Goal: Find specific page/section: Find specific page/section

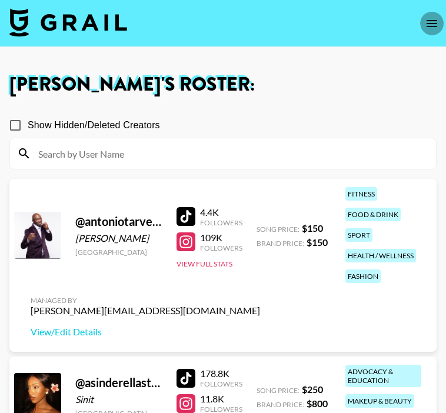
click at [430, 19] on icon "open drawer" at bounding box center [432, 23] width 14 height 14
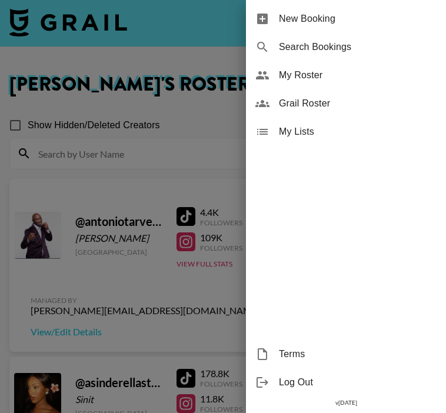
click at [297, 108] on span "Grail Roster" at bounding box center [358, 104] width 158 height 14
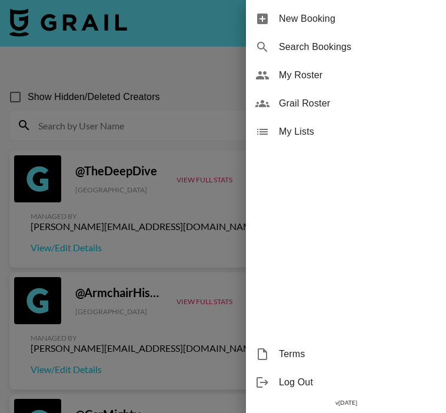
click at [131, 117] on div at bounding box center [223, 206] width 446 height 413
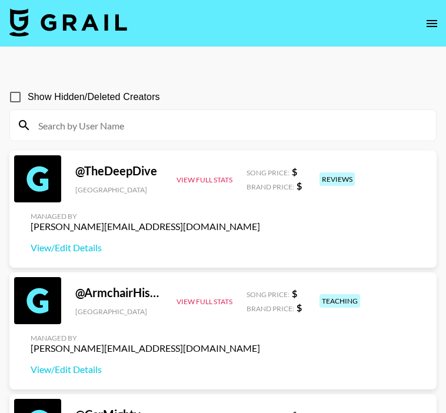
click at [128, 124] on input at bounding box center [230, 125] width 398 height 19
click at [129, 125] on input at bounding box center [230, 125] width 398 height 19
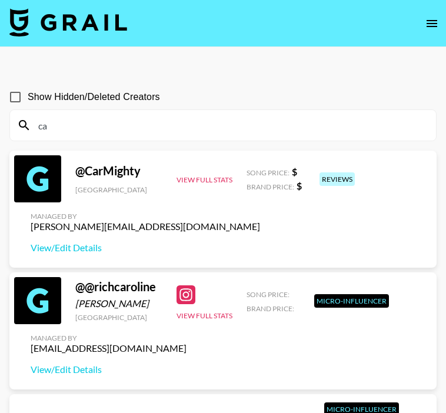
type input "c"
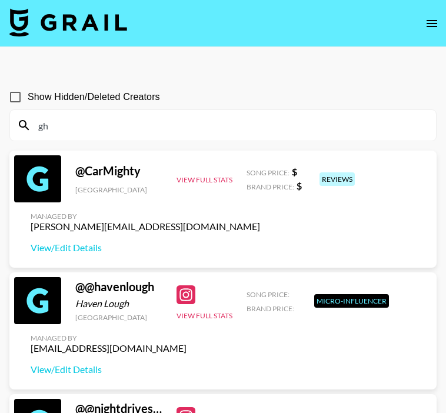
type input "g"
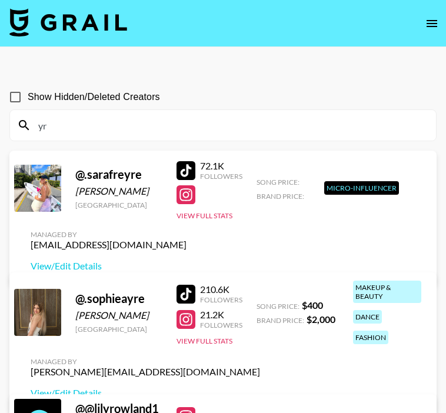
type input "y"
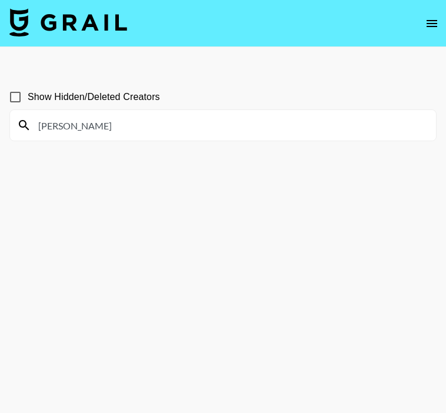
type input "bryson"
click at [442, 18] on button "open drawer" at bounding box center [432, 24] width 24 height 24
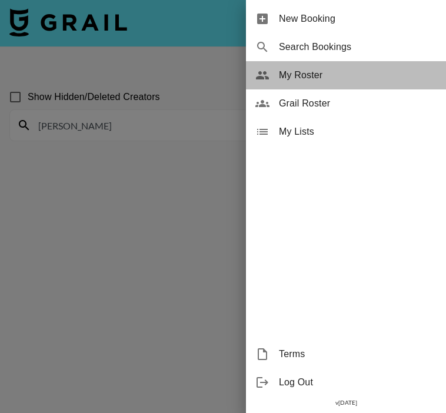
click at [321, 74] on span "My Roster" at bounding box center [358, 75] width 158 height 14
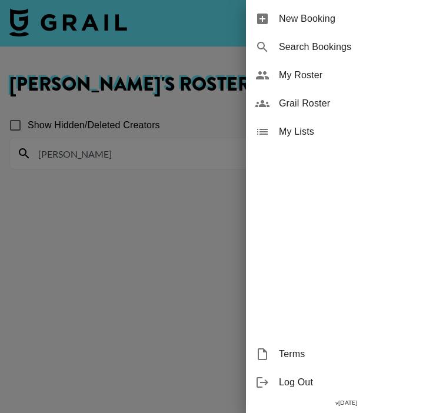
click at [93, 158] on div at bounding box center [223, 206] width 446 height 413
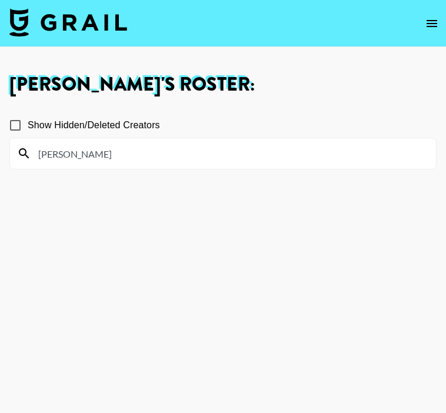
drag, startPoint x: 99, startPoint y: 159, endPoint x: 0, endPoint y: 155, distance: 99.0
click at [0, 156] on div "Ella Makin 's Roster: Show Hidden/Deleted Creators bryson" at bounding box center [223, 248] width 446 height 347
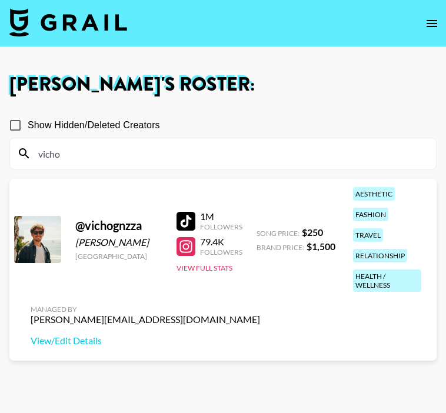
type input "vicho"
click at [266, 357] on div "@ vichognzza Vicente González United States 1M Followers 79.4K Followers View F…" at bounding box center [222, 270] width 427 height 182
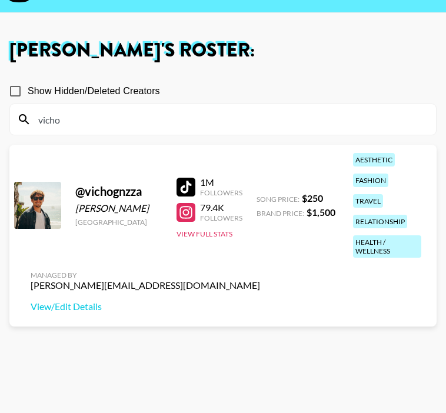
scroll to position [35, 0]
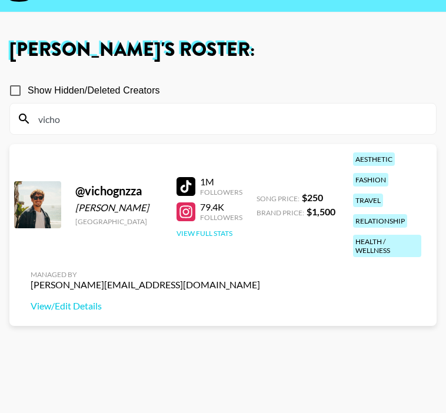
click at [211, 230] on button "View Full Stats" at bounding box center [205, 233] width 56 height 9
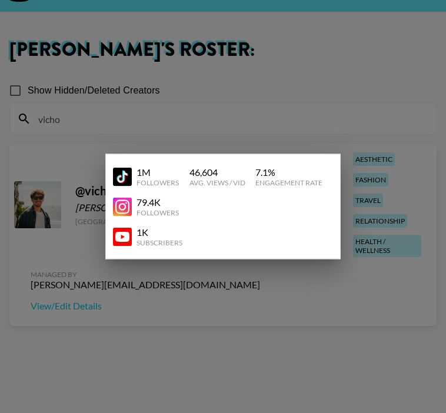
click at [207, 104] on div at bounding box center [223, 206] width 446 height 413
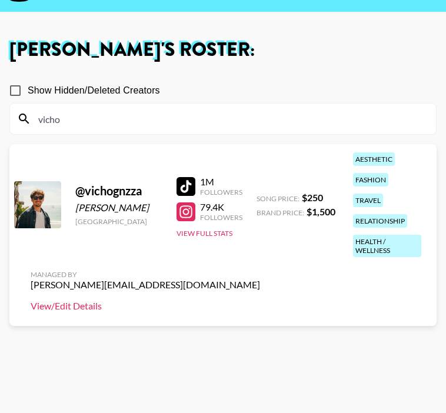
click at [76, 305] on link "View/Edit Details" at bounding box center [146, 306] width 230 height 12
click at [204, 140] on section "Show Hidden/Deleted Creators vicho @ vichognzza Vicente González United States …" at bounding box center [222, 228] width 427 height 319
drag, startPoint x: 167, startPoint y: 121, endPoint x: 0, endPoint y: 121, distance: 167.1
click at [0, 121] on div "Ella Makin 's Roster: Show Hidden/Deleted Creators vicho @ vichognzza Vicente G…" at bounding box center [223, 214] width 446 height 347
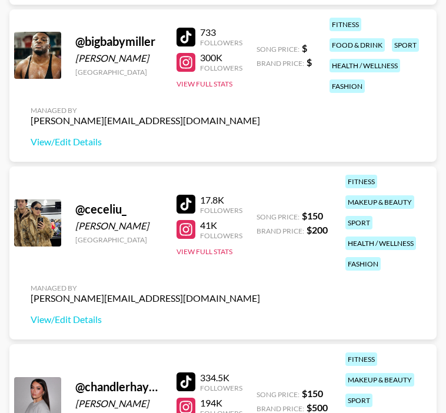
scroll to position [496, 0]
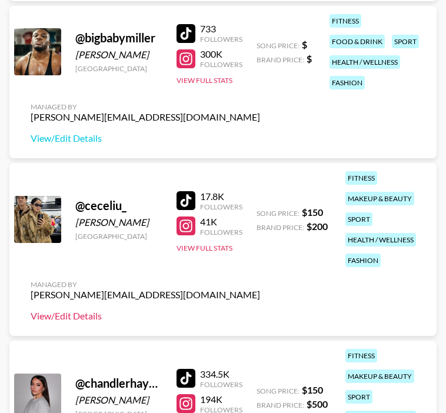
click at [87, 313] on link "View/Edit Details" at bounding box center [146, 316] width 230 height 12
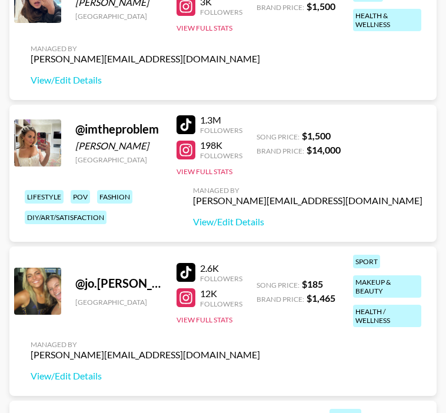
scroll to position [1383, 0]
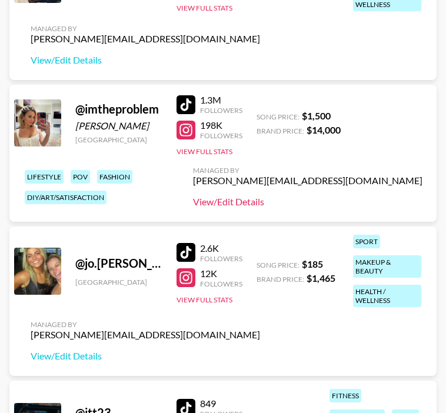
click at [362, 200] on link "View/Edit Details" at bounding box center [308, 202] width 230 height 12
click at [213, 154] on button "View Full Stats" at bounding box center [205, 151] width 56 height 9
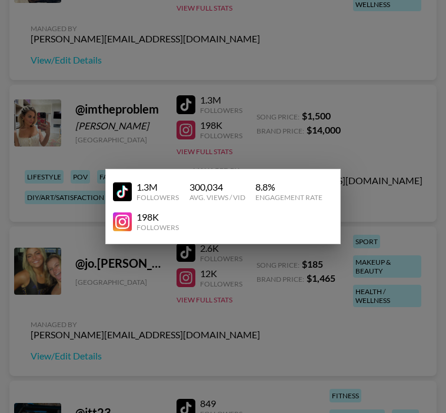
click at [381, 188] on div at bounding box center [223, 206] width 446 height 413
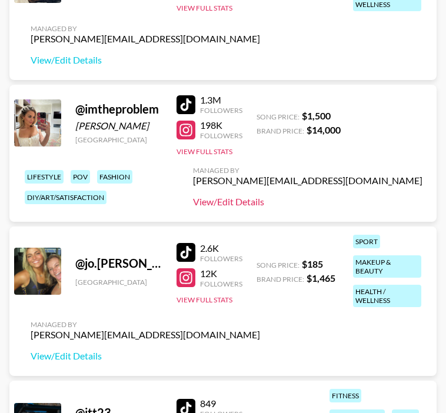
click at [355, 203] on link "View/Edit Details" at bounding box center [308, 202] width 230 height 12
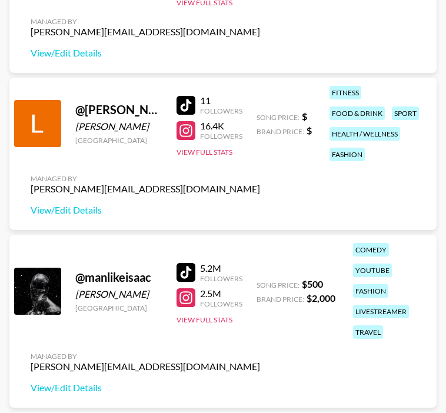
scroll to position [2608, 0]
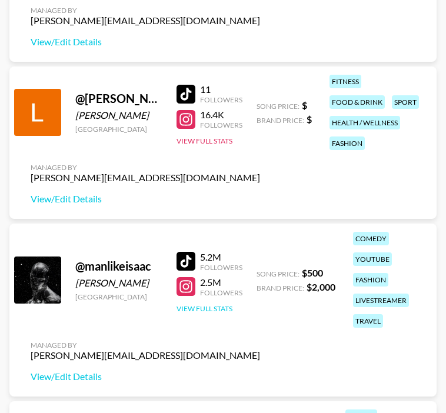
click at [200, 308] on button "View Full Stats" at bounding box center [205, 308] width 56 height 9
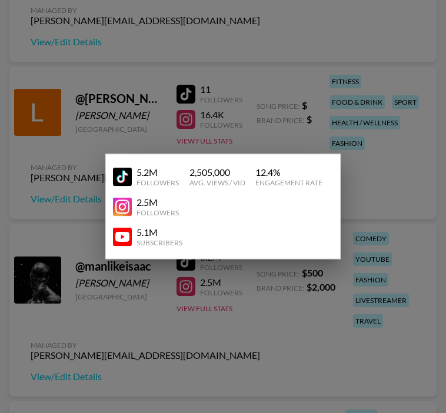
click at [108, 165] on div "5.2M Followers 2,505,000 Avg. Views / Vid 12.4 % Engagement Rate 2.5M Followers…" at bounding box center [222, 206] width 235 height 105
click at [115, 169] on img at bounding box center [122, 176] width 19 height 19
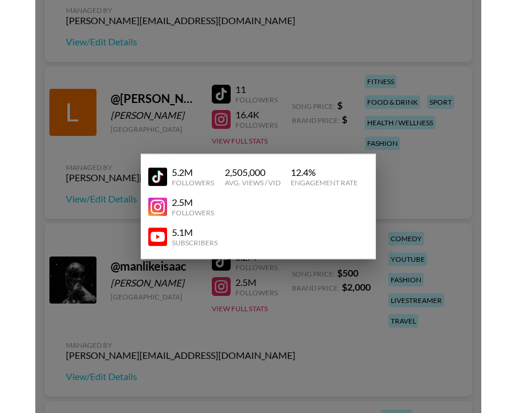
scroll to position [2382, 0]
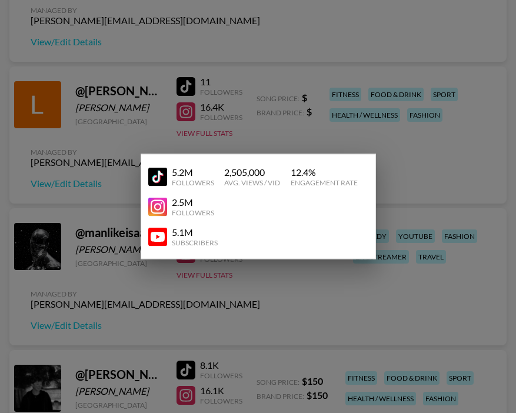
click at [88, 214] on div at bounding box center [258, 206] width 516 height 413
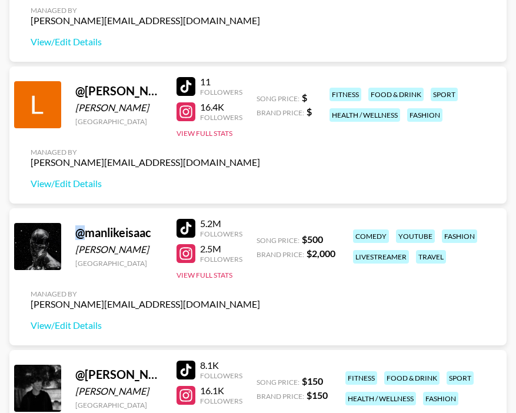
click at [88, 214] on div "@ manlikeisaac Isaac Ajimotokin United Kingdom 5.2M Followers 2.5M Followers Vi…" at bounding box center [257, 276] width 497 height 137
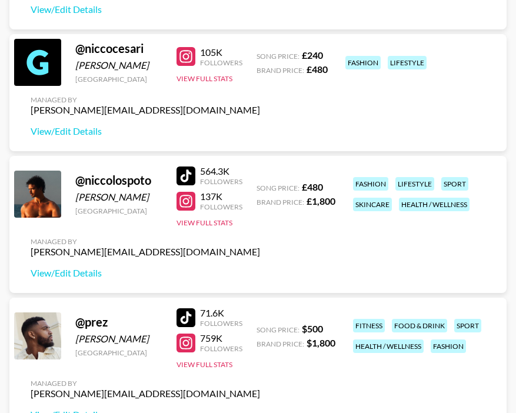
scroll to position [2398, 0]
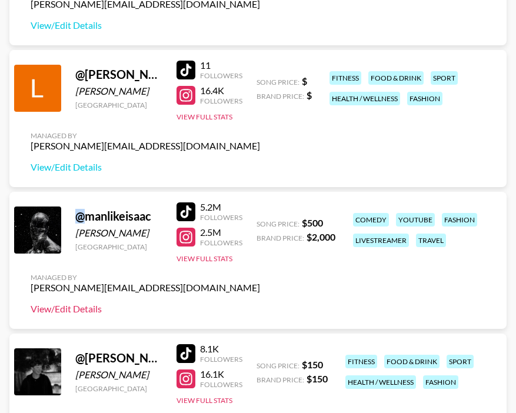
click at [83, 307] on link "View/Edit Details" at bounding box center [146, 309] width 230 height 12
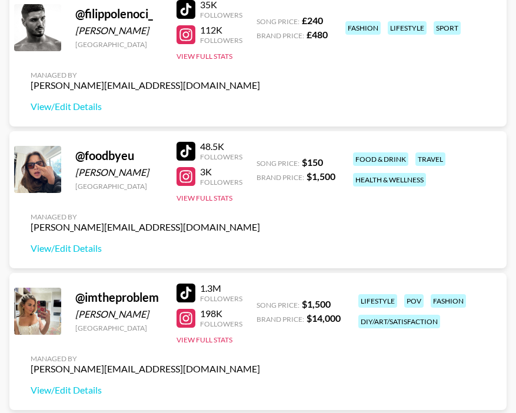
scroll to position [1013, 0]
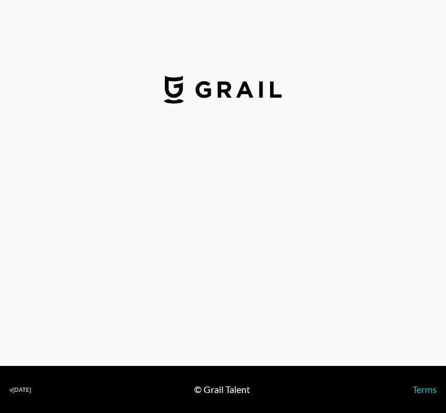
select select "USD"
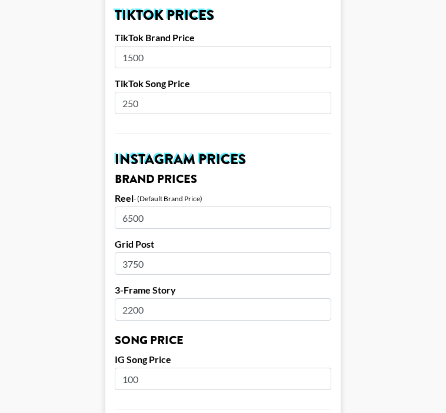
scroll to position [450, 0]
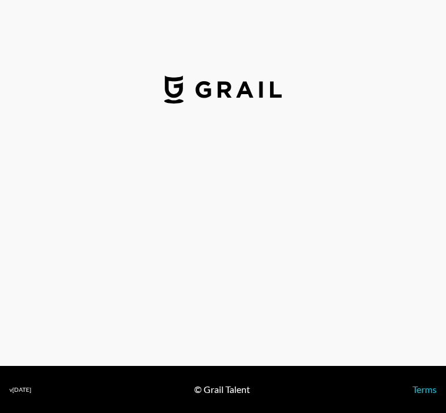
select select "USD"
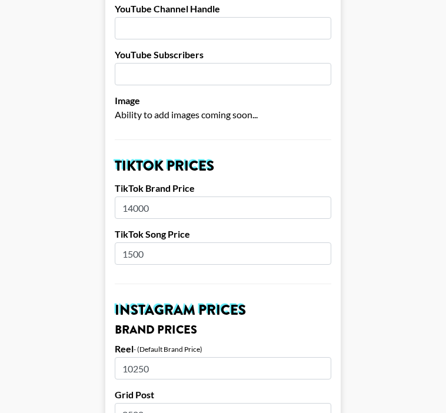
scroll to position [429, 0]
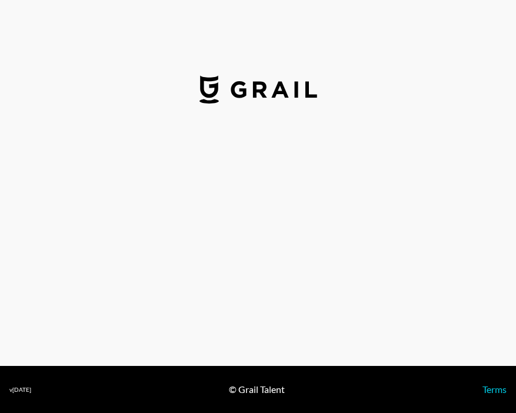
select select "USD"
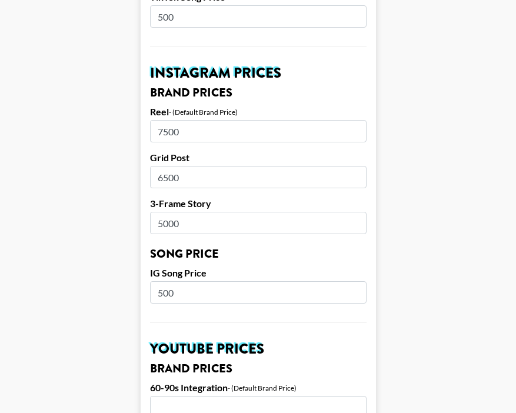
scroll to position [486, 0]
